Goal: Information Seeking & Learning: Check status

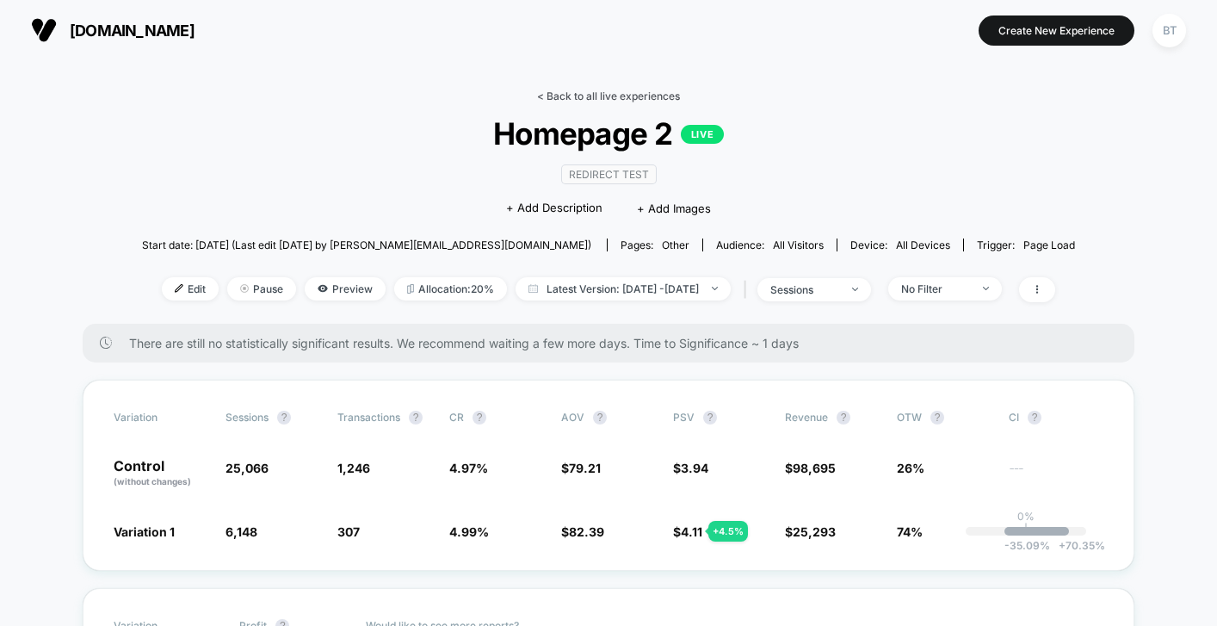
click at [575, 92] on link "< Back to all live experiences" at bounding box center [608, 96] width 143 height 13
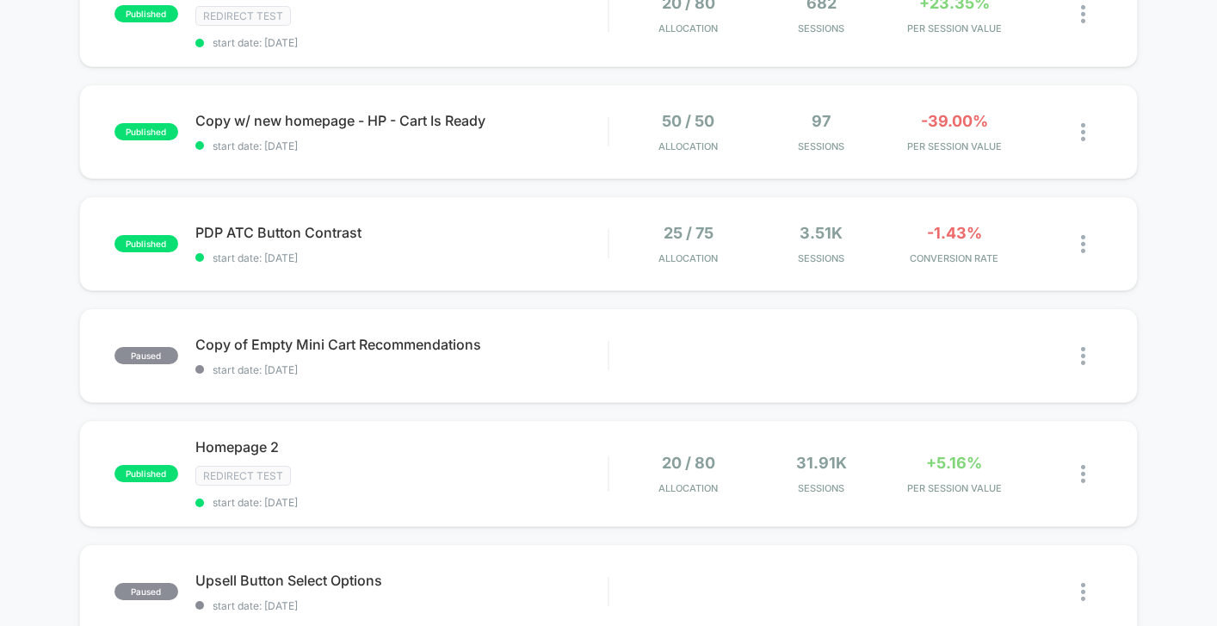
scroll to position [232, 0]
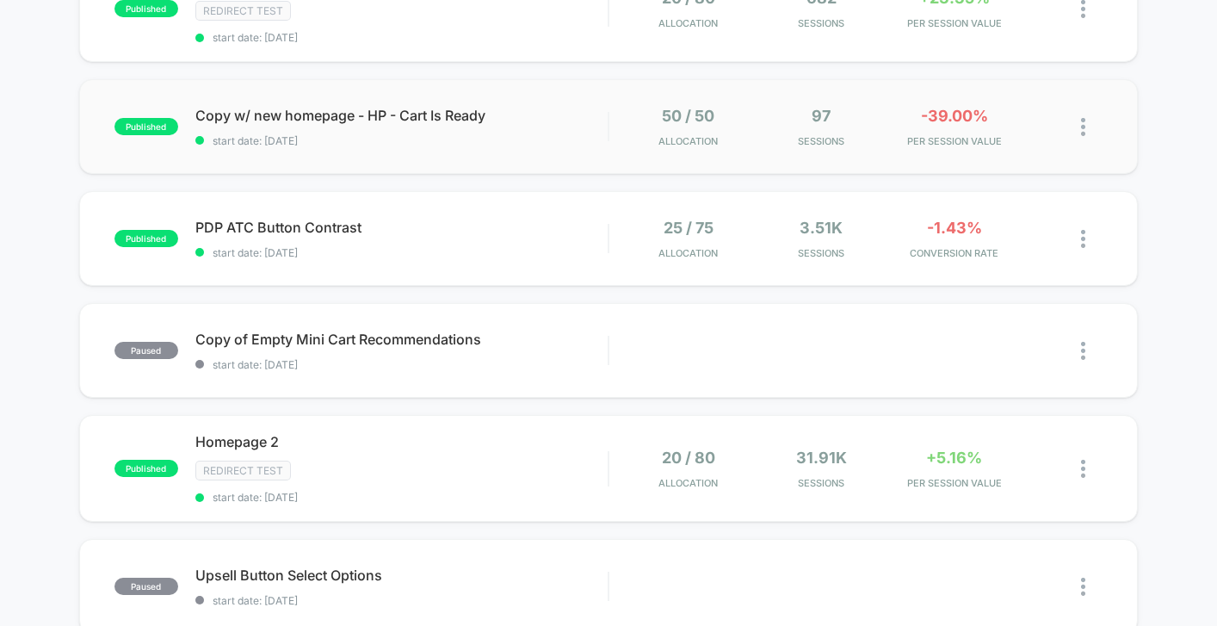
click at [570, 149] on div "published Copy w/ new homepage - HP - Cart Is Ready start date: [DATE] 50 / 50 …" at bounding box center [608, 126] width 1059 height 95
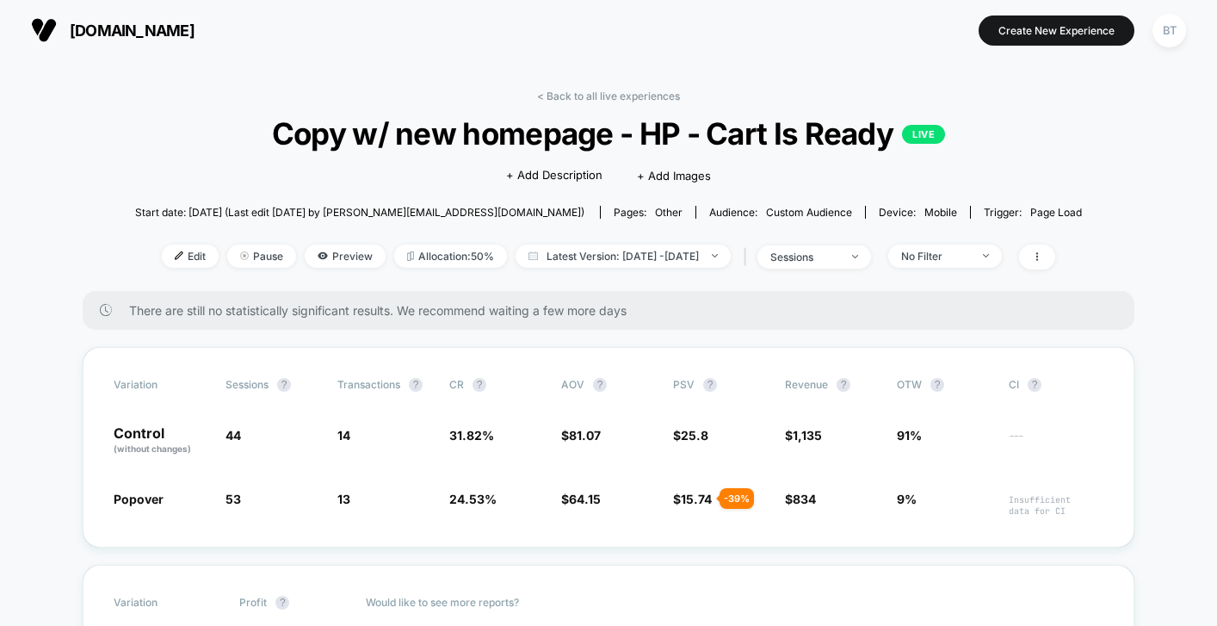
scroll to position [24, 0]
